Goal: Task Accomplishment & Management: Use online tool/utility

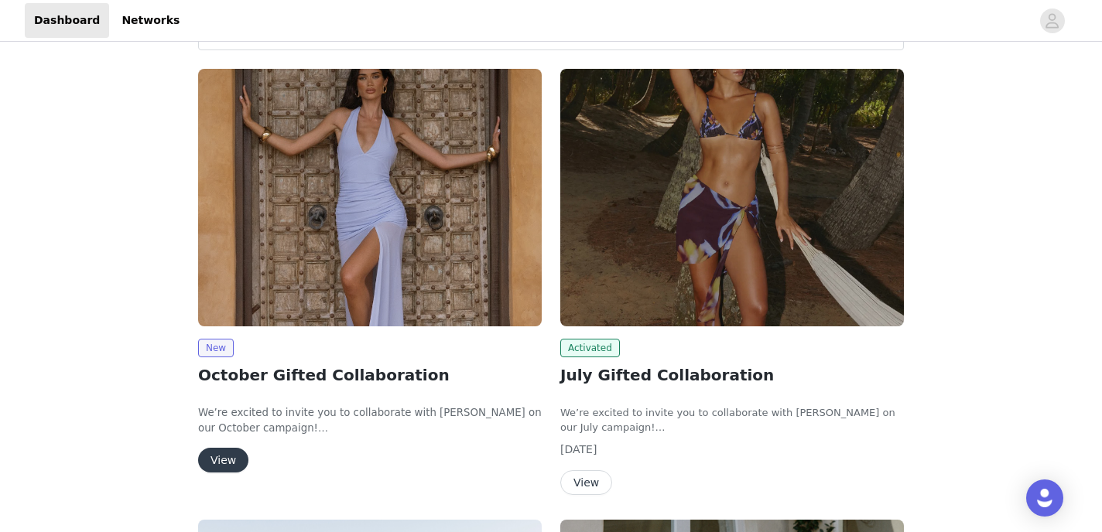
scroll to position [179, 0]
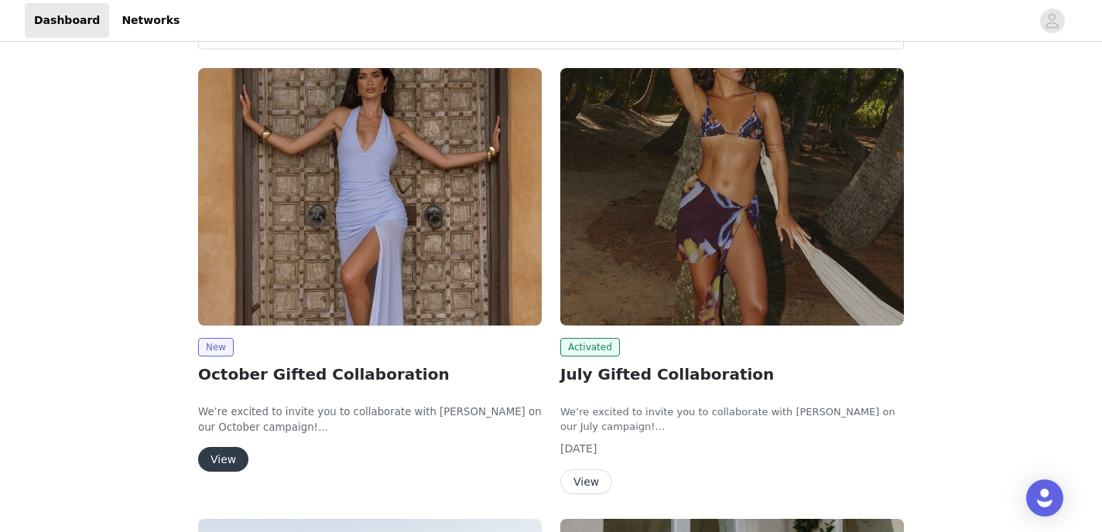
click at [230, 453] on button "View" at bounding box center [223, 459] width 50 height 25
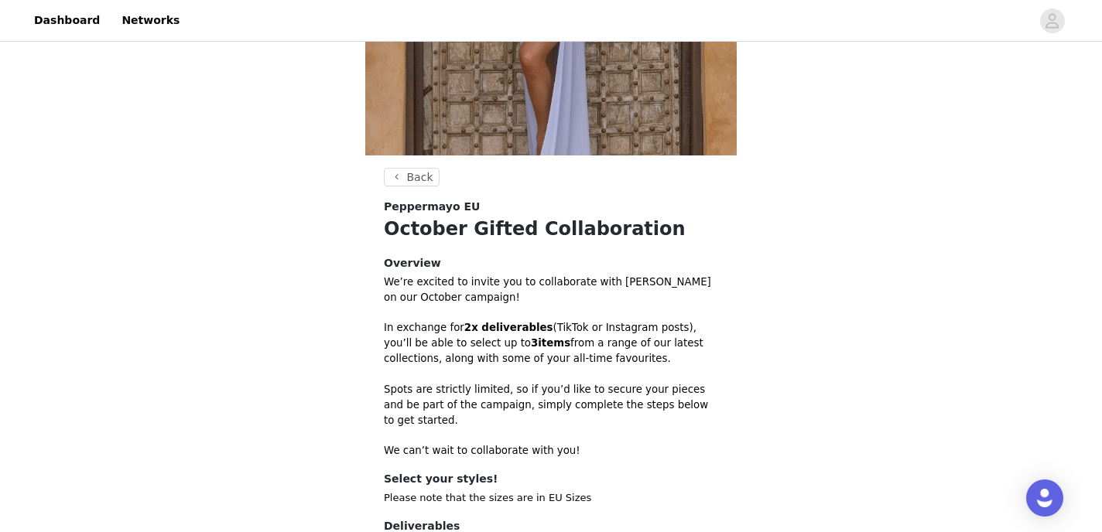
scroll to position [457, 0]
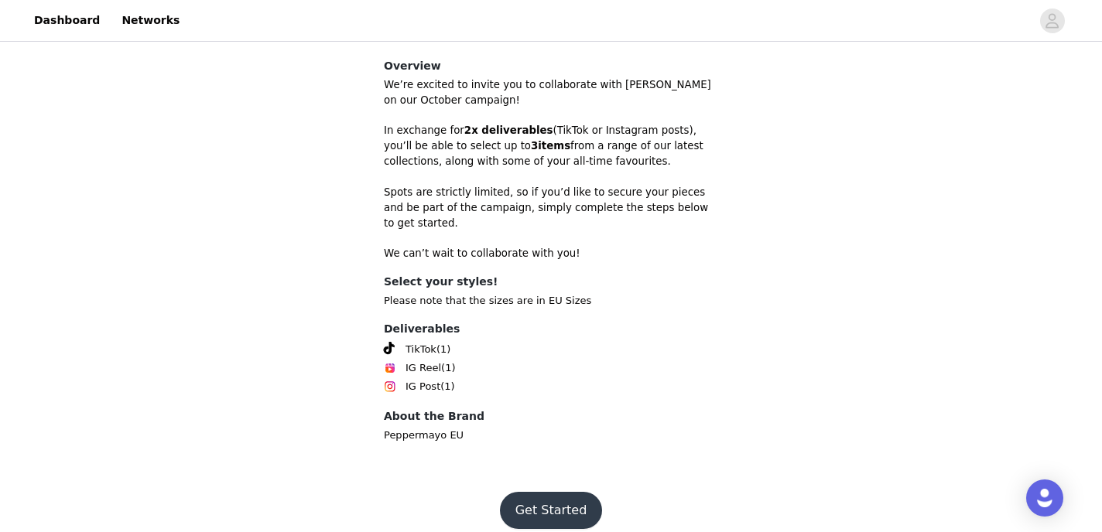
click at [524, 528] on footer "Get Started" at bounding box center [550, 510] width 201 height 74
click at [524, 499] on button "Get Started" at bounding box center [551, 510] width 103 height 37
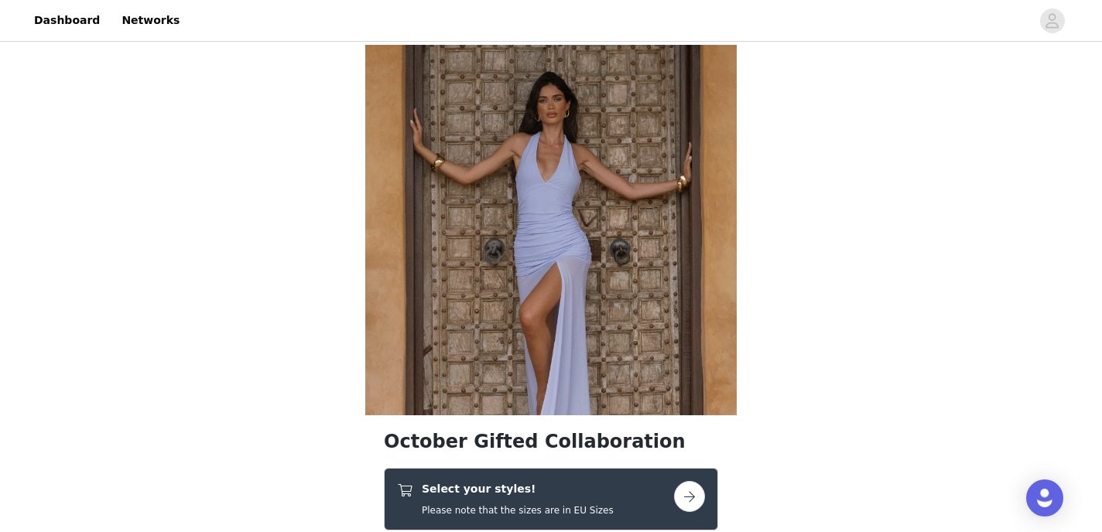
scroll to position [142, 0]
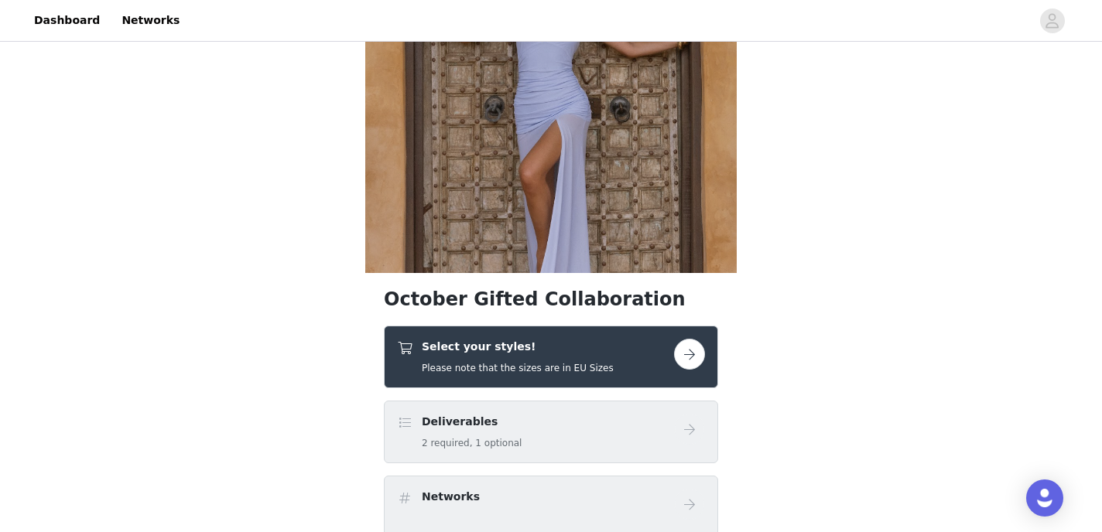
click at [555, 346] on h4 "Select your styles!" at bounding box center [518, 347] width 192 height 16
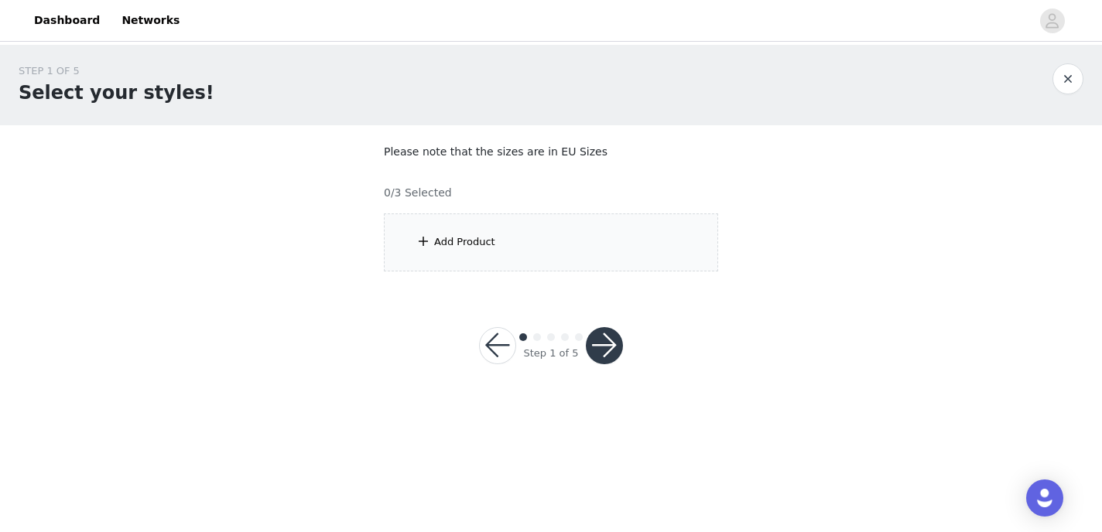
click at [559, 267] on div "Add Product" at bounding box center [551, 243] width 334 height 58
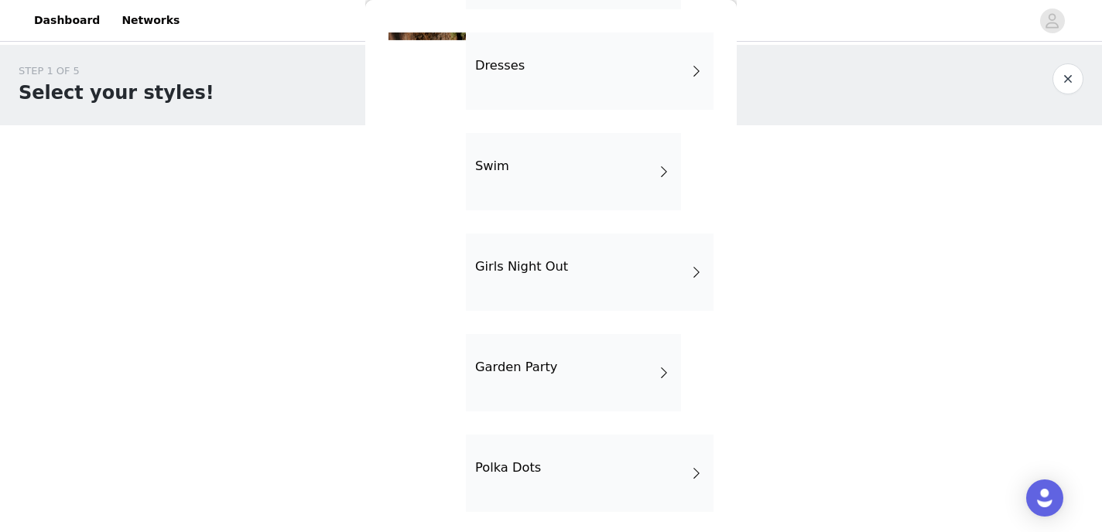
scroll to position [348, 0]
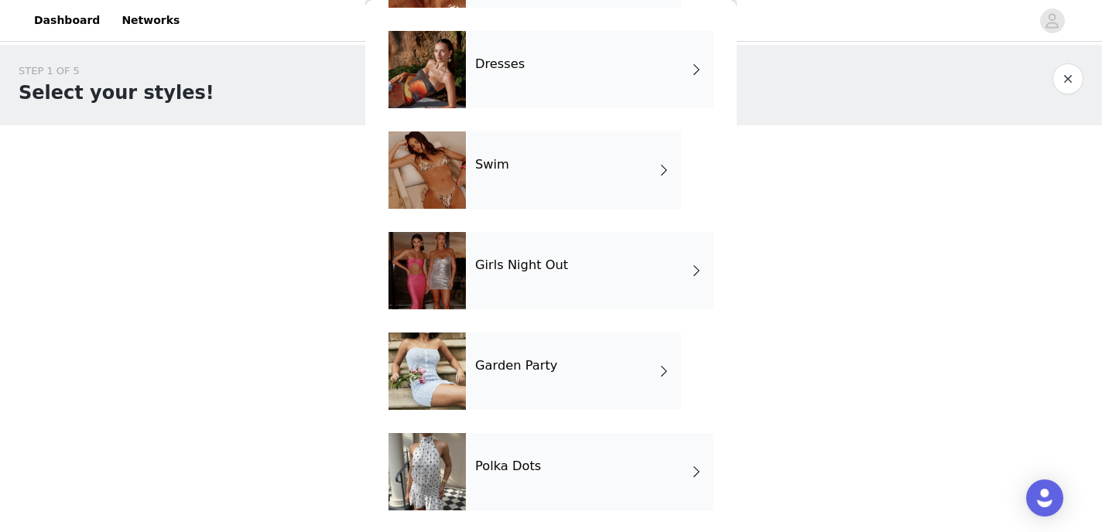
click at [534, 381] on div "Garden Party" at bounding box center [573, 371] width 215 height 77
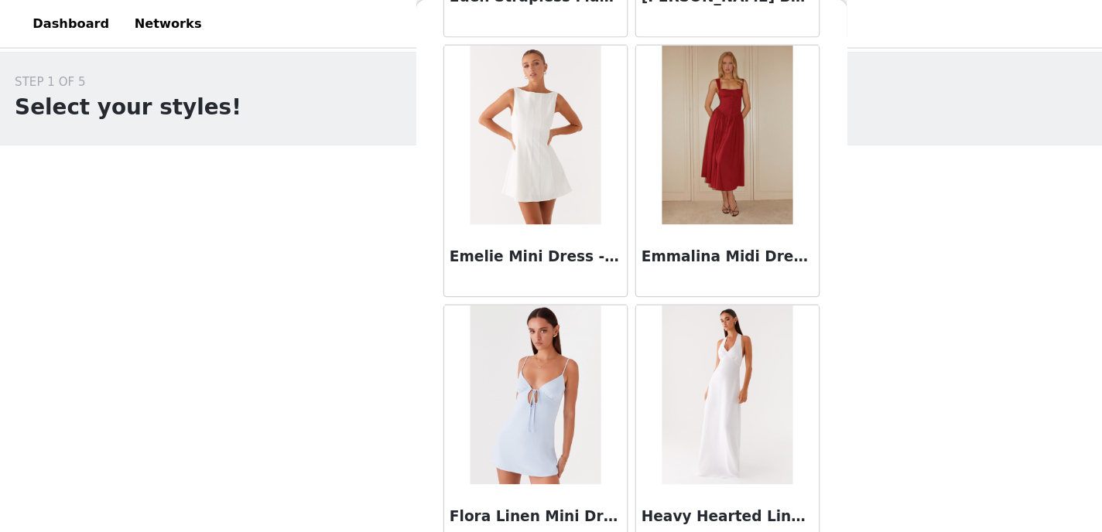
scroll to position [1835, 0]
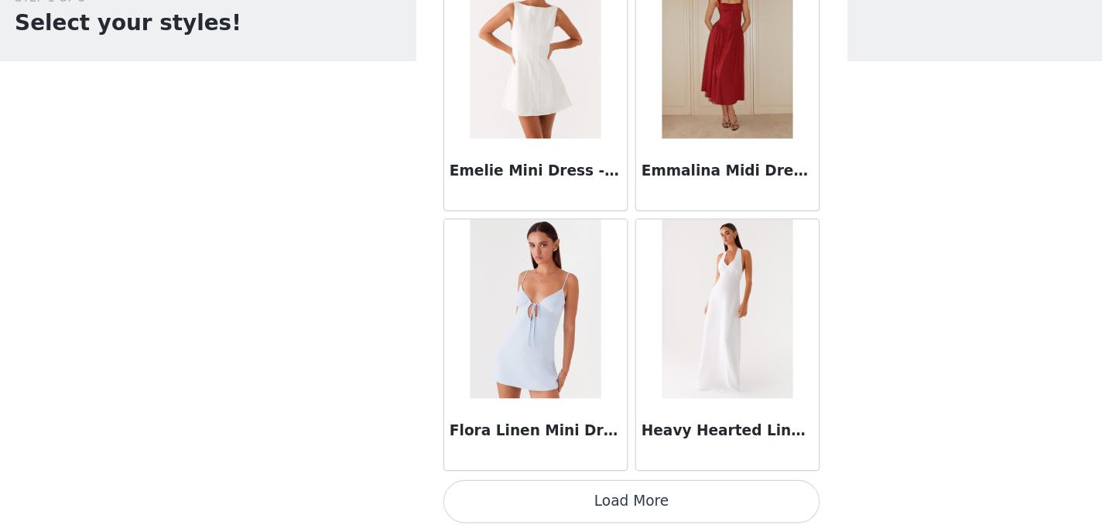
click at [586, 506] on button "Load More" at bounding box center [550, 505] width 325 height 37
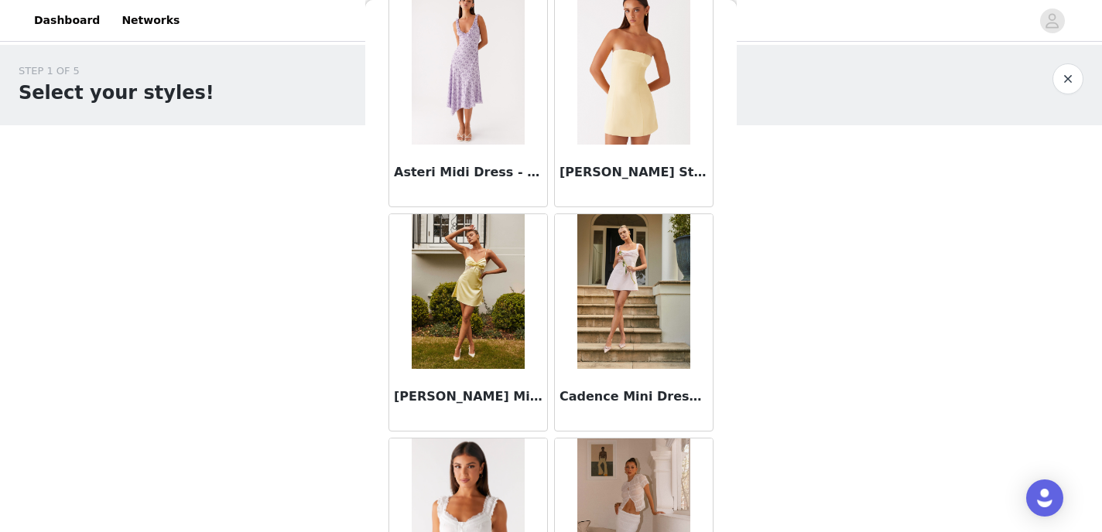
scroll to position [0, 0]
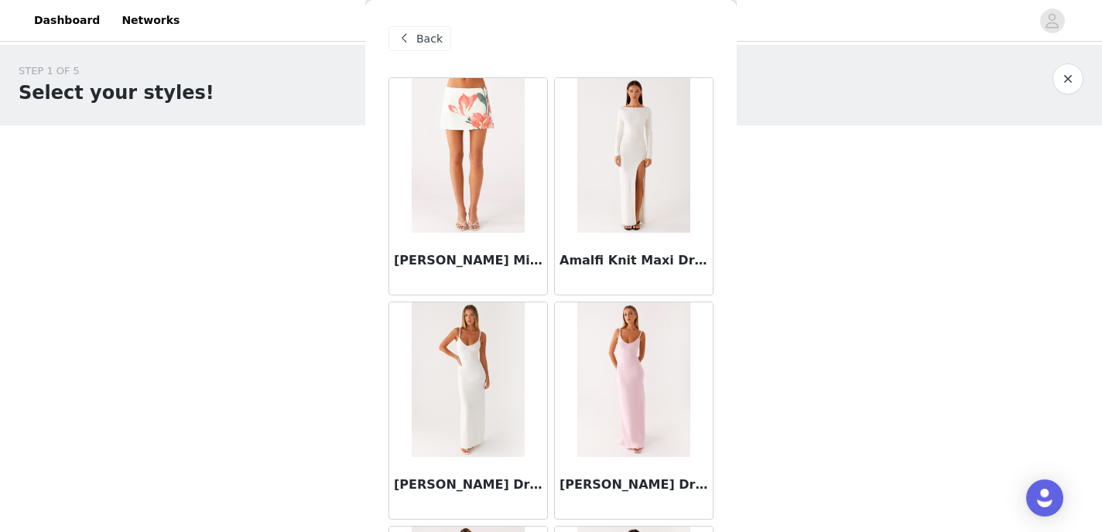
click at [412, 39] on span at bounding box center [404, 38] width 19 height 19
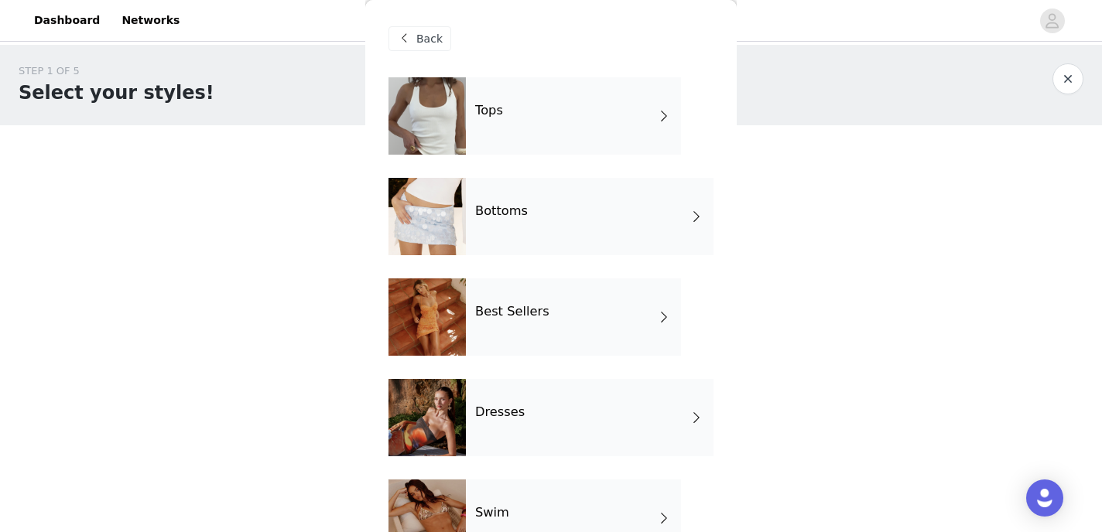
click at [467, 121] on div "Tops" at bounding box center [573, 115] width 215 height 77
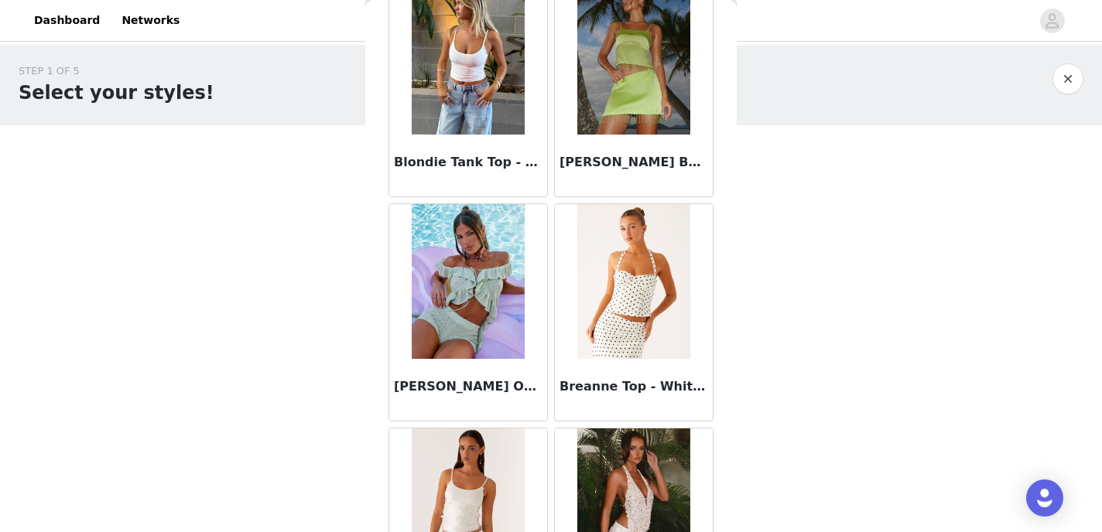
scroll to position [1835, 0]
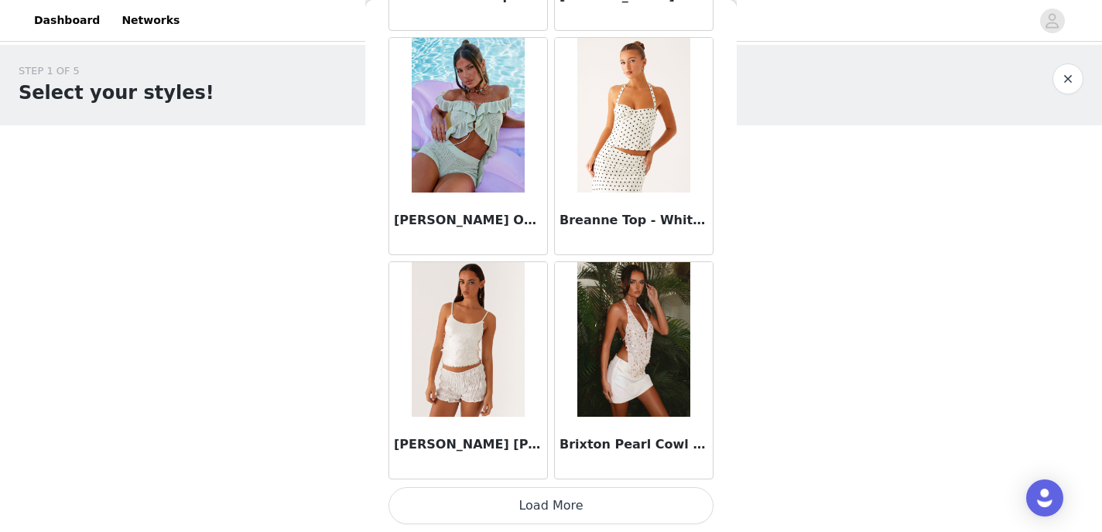
click at [439, 523] on button "Load More" at bounding box center [550, 505] width 325 height 37
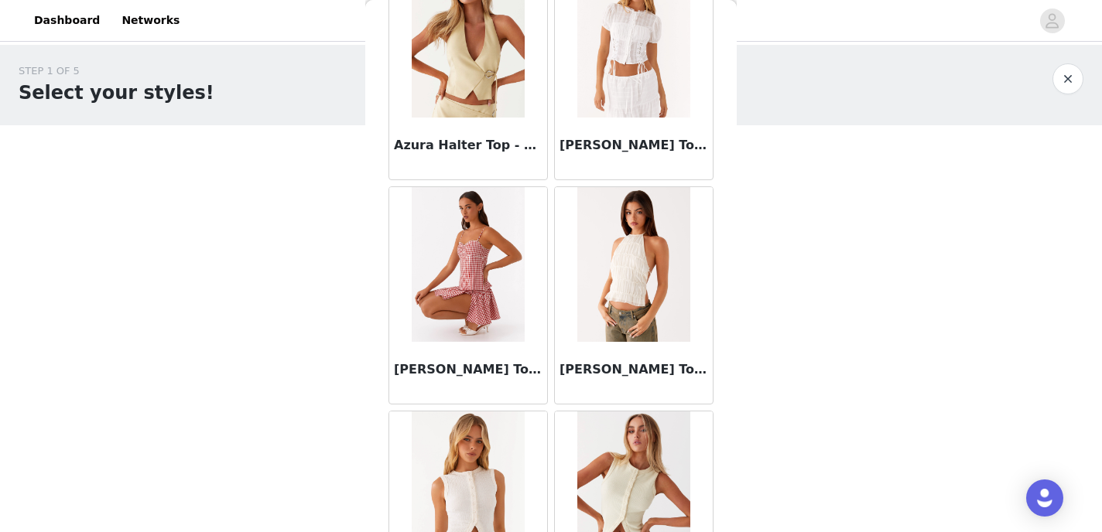
scroll to position [0, 0]
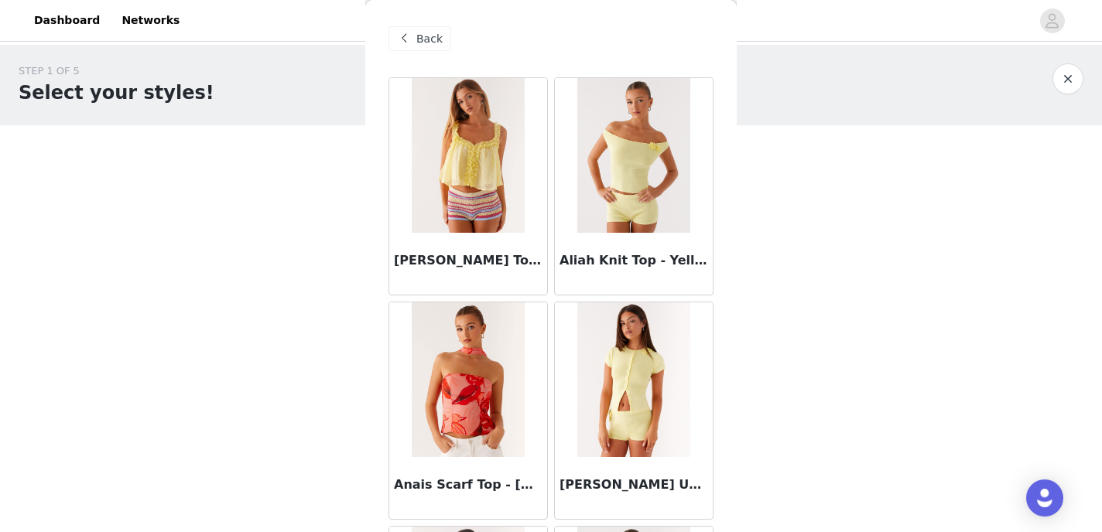
click at [428, 53] on div "Back" at bounding box center [550, 38] width 325 height 77
click at [428, 45] on span "Back" at bounding box center [429, 39] width 26 height 16
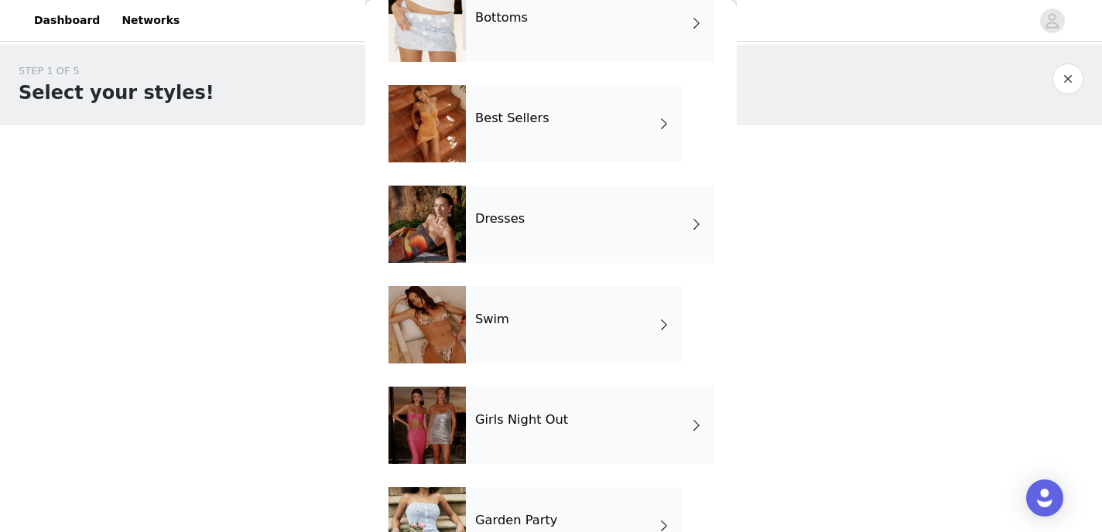
scroll to position [350, 0]
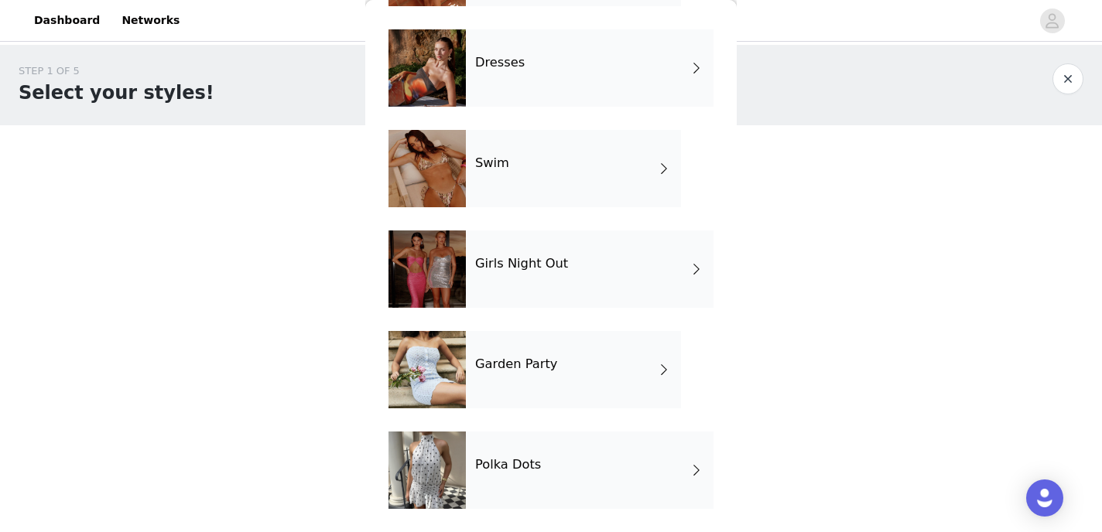
click at [497, 493] on div "Polka Dots" at bounding box center [590, 470] width 248 height 77
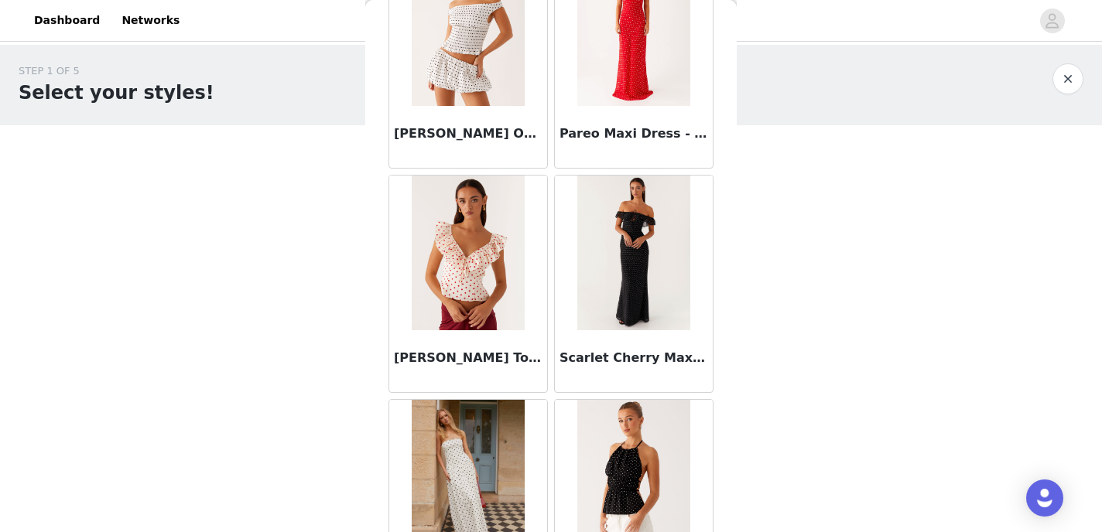
scroll to position [798, 0]
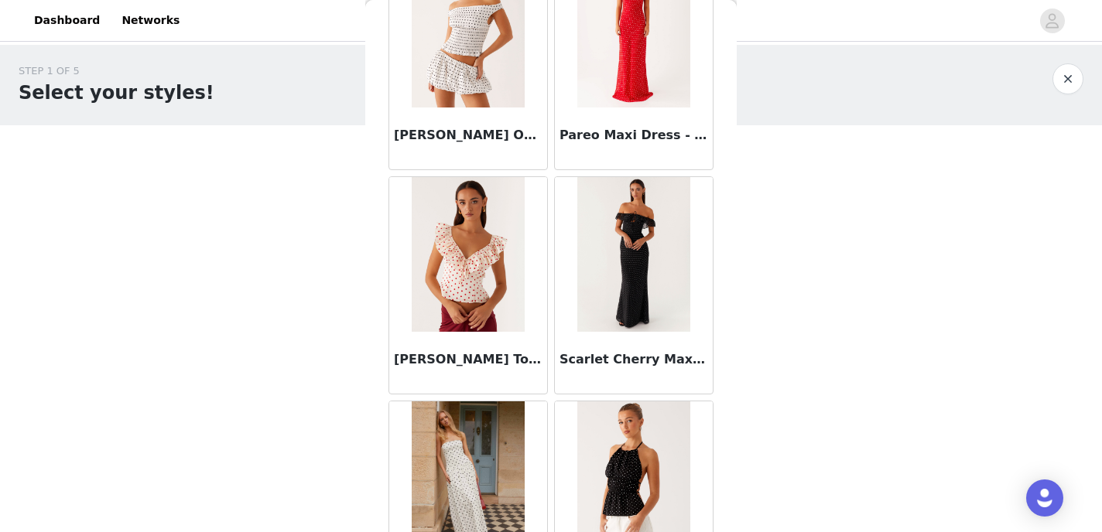
click at [613, 262] on img at bounding box center [633, 254] width 112 height 155
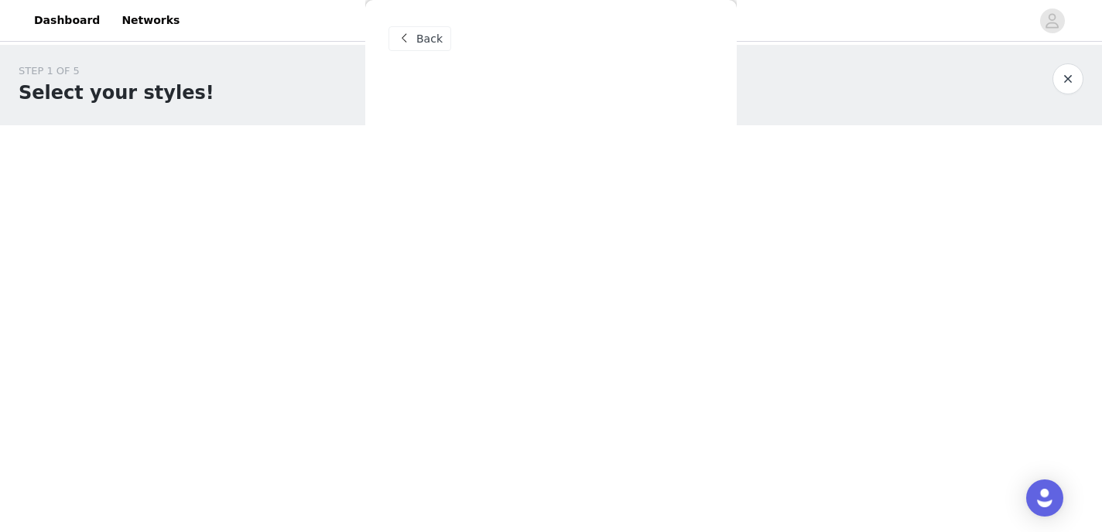
scroll to position [0, 0]
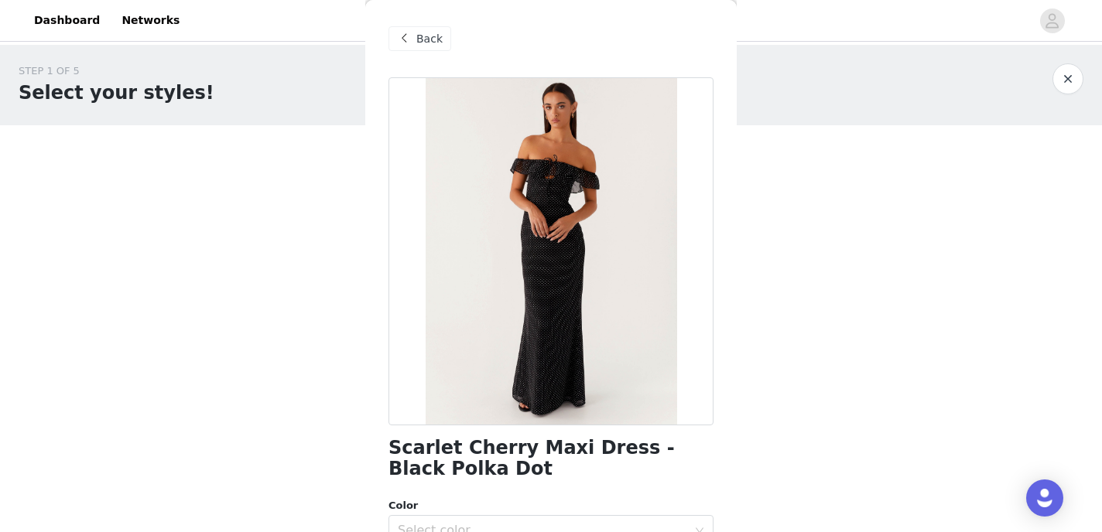
click at [413, 39] on div "Back" at bounding box center [419, 38] width 63 height 25
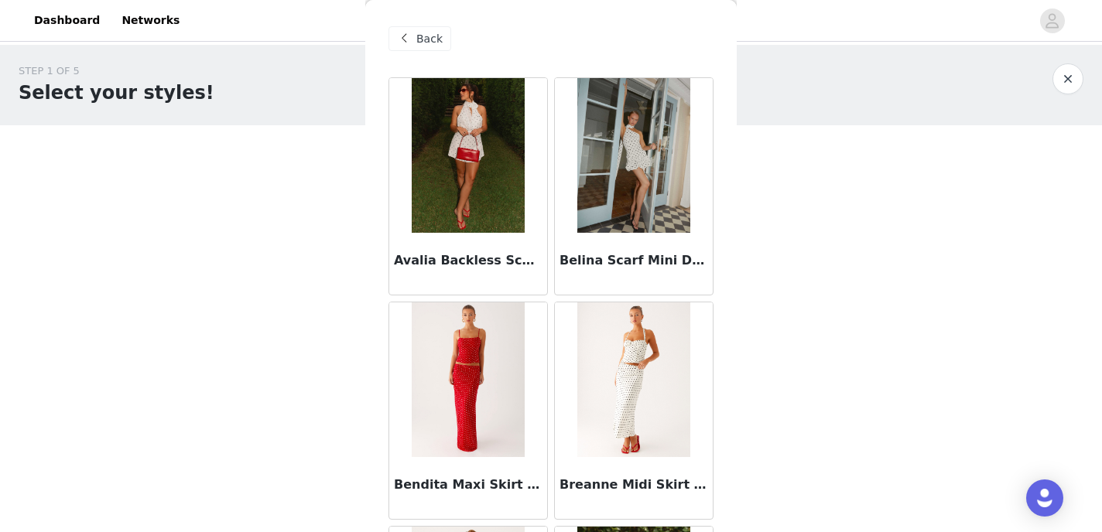
click at [413, 39] on div "Back" at bounding box center [419, 38] width 63 height 25
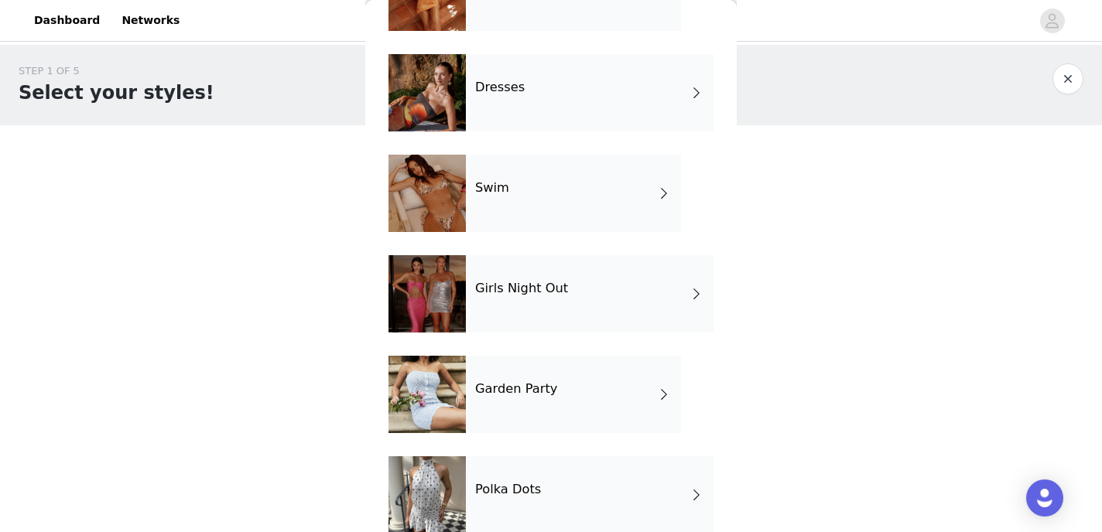
scroll to position [312, 0]
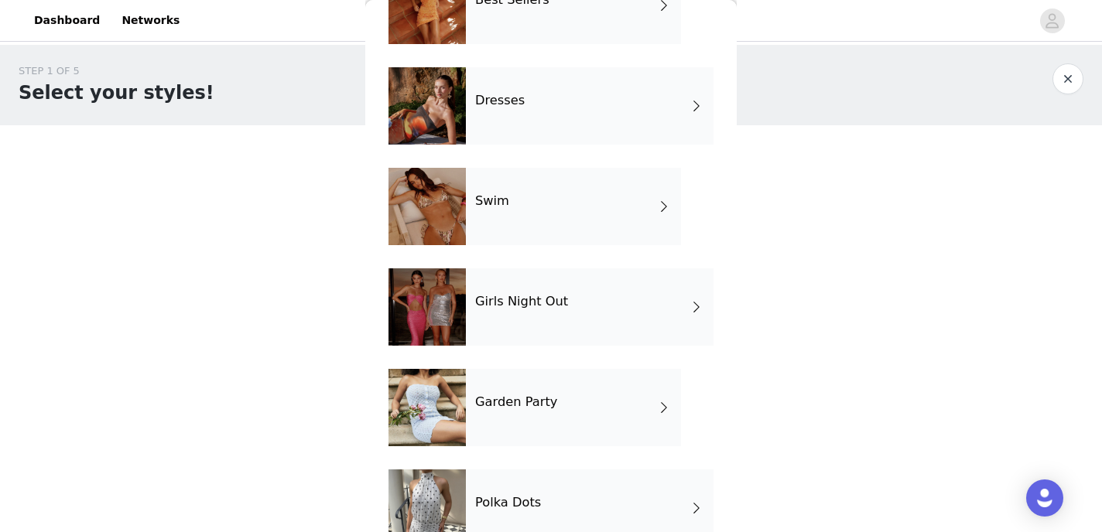
click at [522, 305] on h4 "Girls Night Out" at bounding box center [521, 302] width 93 height 14
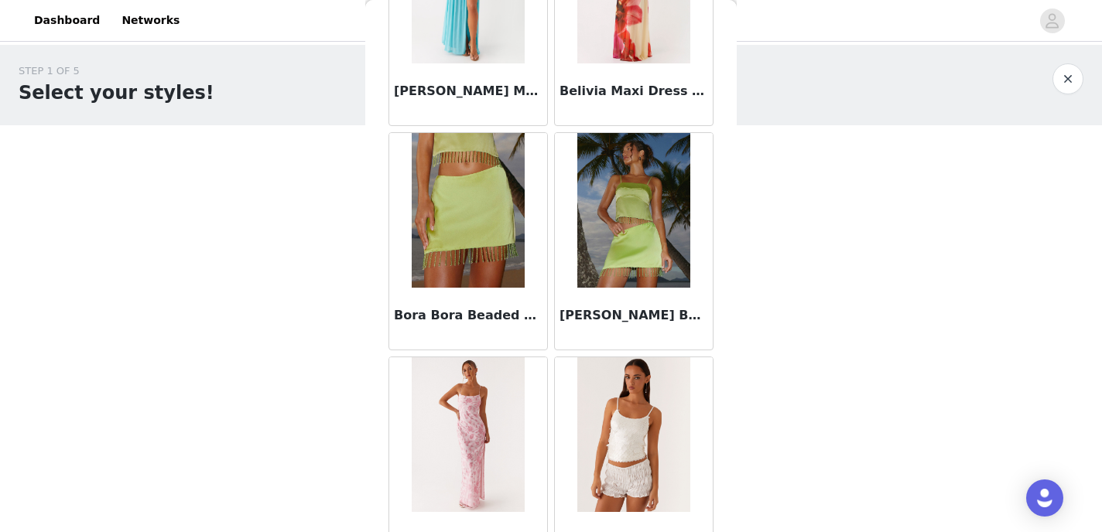
scroll to position [1292, 0]
click at [618, 227] on img at bounding box center [633, 209] width 112 height 155
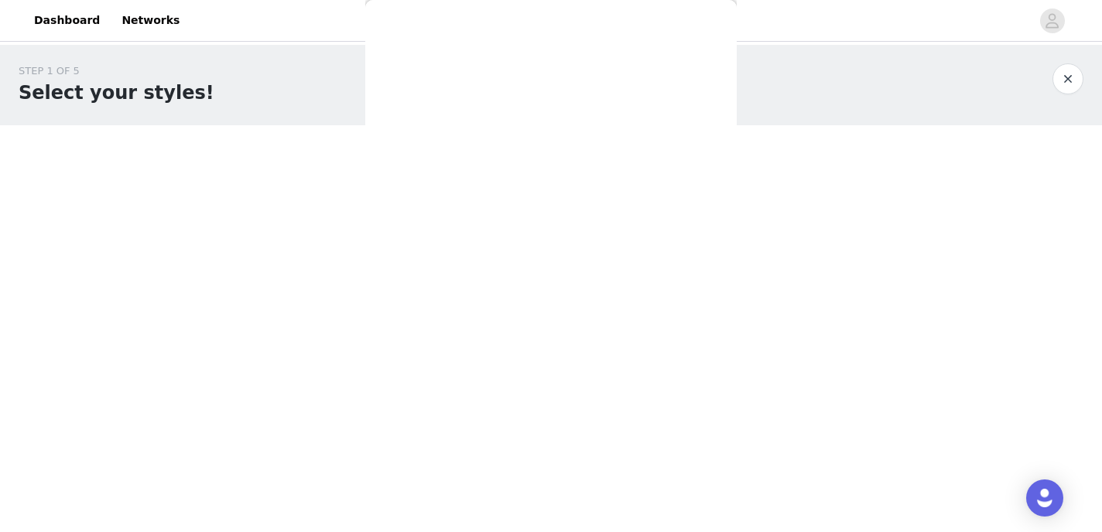
scroll to position [0, 0]
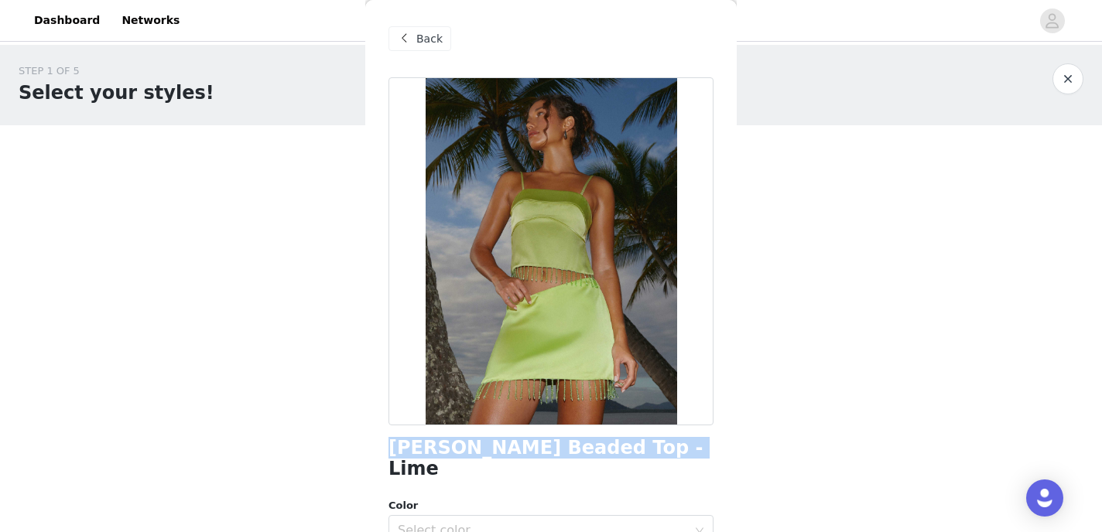
drag, startPoint x: 633, startPoint y: 449, endPoint x: 381, endPoint y: 439, distance: 251.6
click at [381, 439] on div "Back Bora Bora Beaded Top - Lime Color Select color Size Select size Peppermayo…" at bounding box center [550, 266] width 371 height 532
copy h1 "[PERSON_NAME] Beaded Top - Lime"
